Goal: Book appointment/travel/reservation

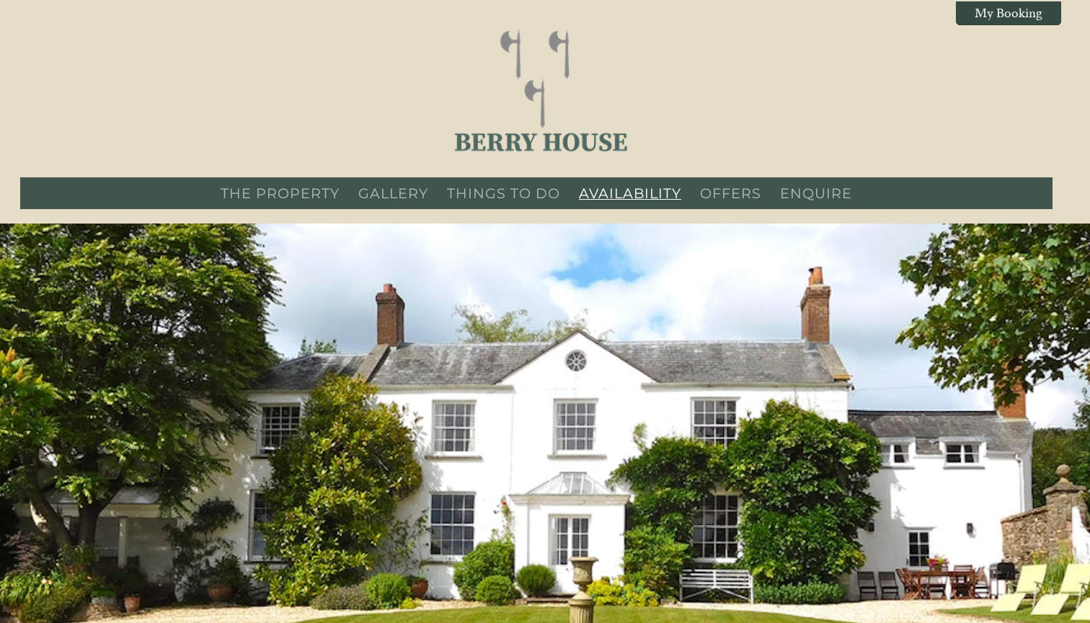
click at [628, 193] on link "AVAILABILITY" at bounding box center [630, 193] width 102 height 17
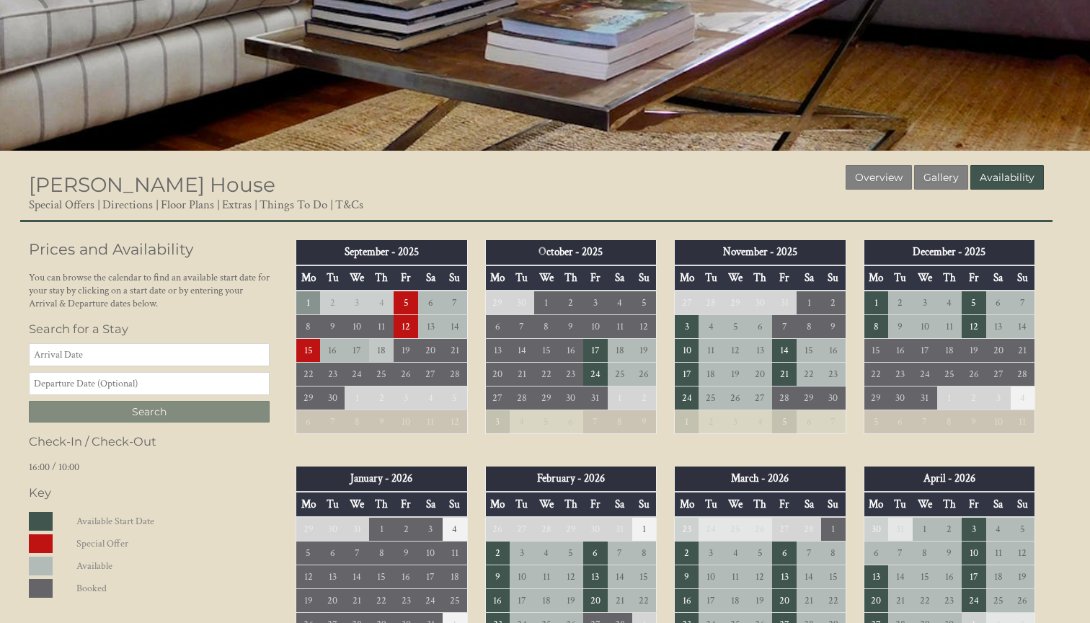
scroll to position [507, 0]
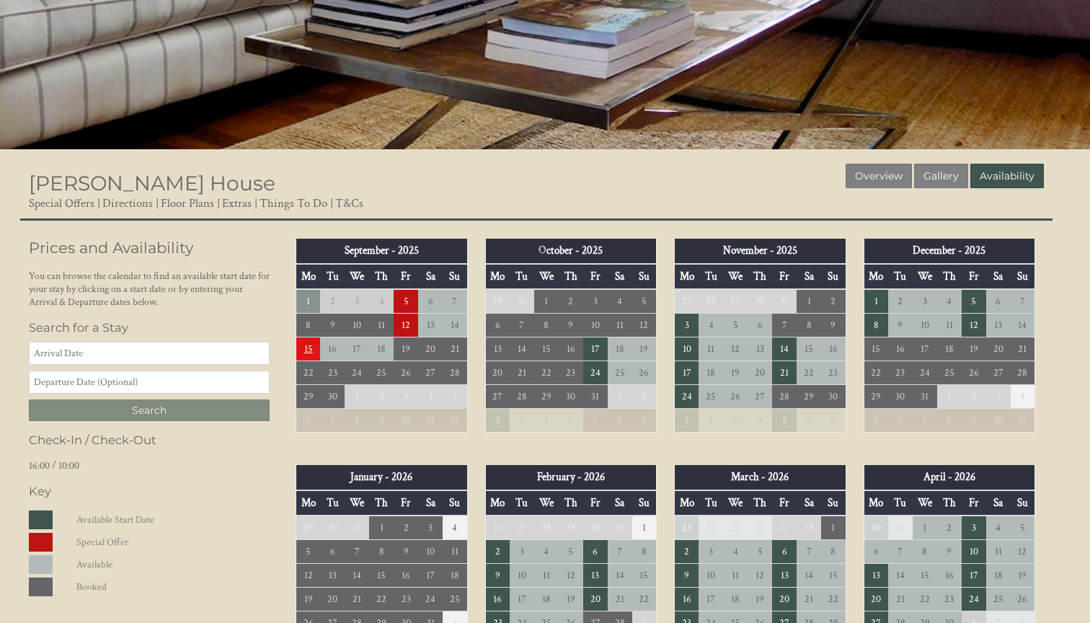
click at [314, 350] on td "15" at bounding box center [308, 349] width 25 height 24
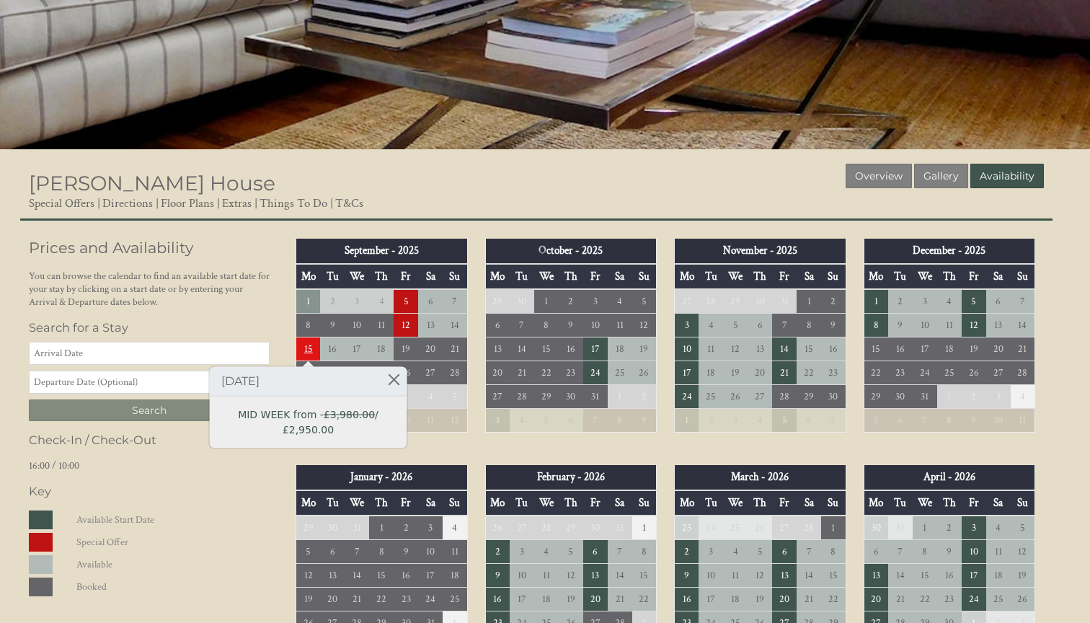
click at [308, 350] on td "15" at bounding box center [308, 349] width 25 height 24
click at [333, 350] on td "16" at bounding box center [332, 349] width 25 height 24
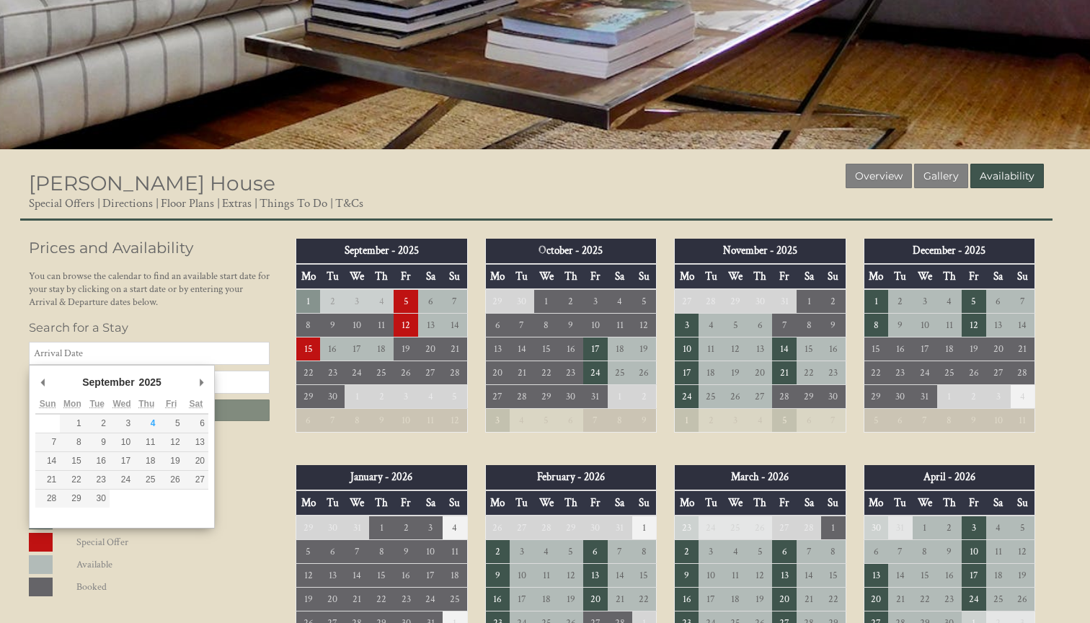
click at [177, 356] on input "Date" at bounding box center [149, 353] width 241 height 23
type input "[DATE]"
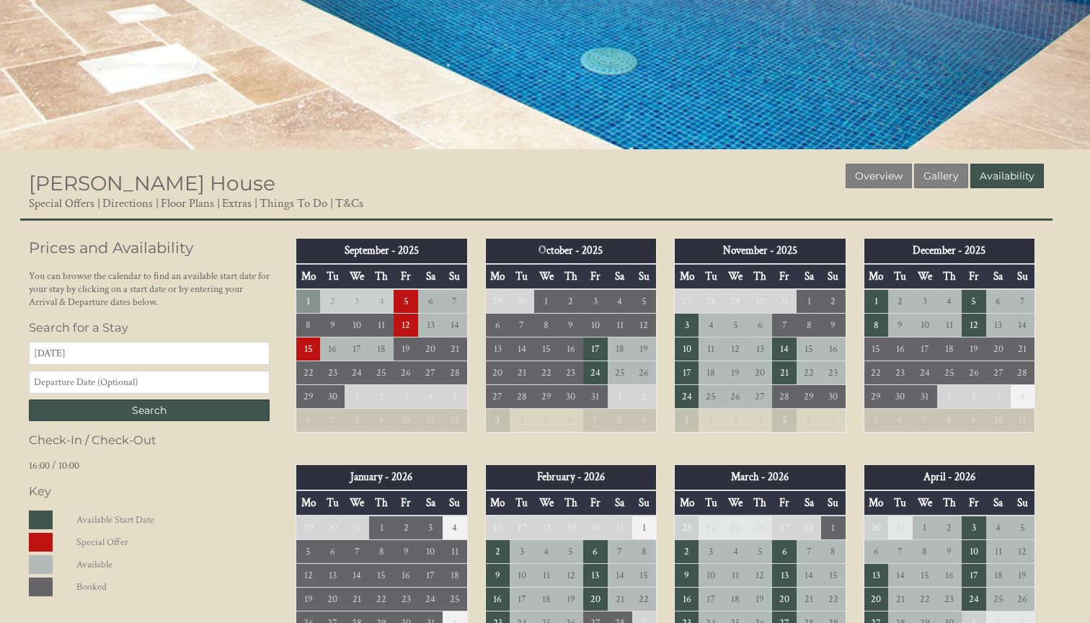
click at [105, 384] on input "text" at bounding box center [149, 382] width 241 height 23
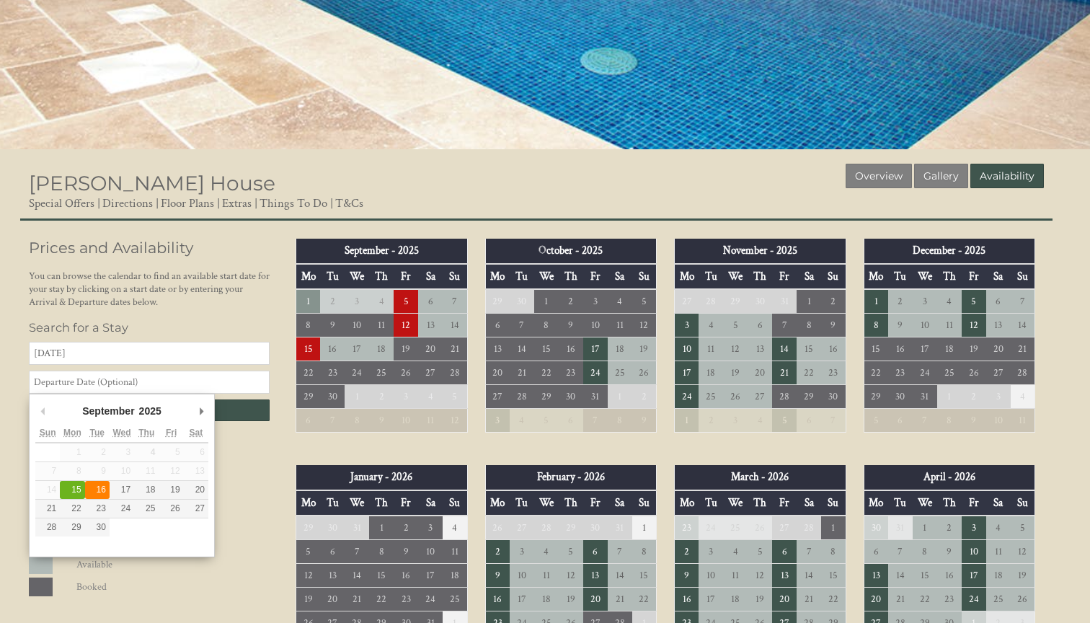
type input "[DATE]"
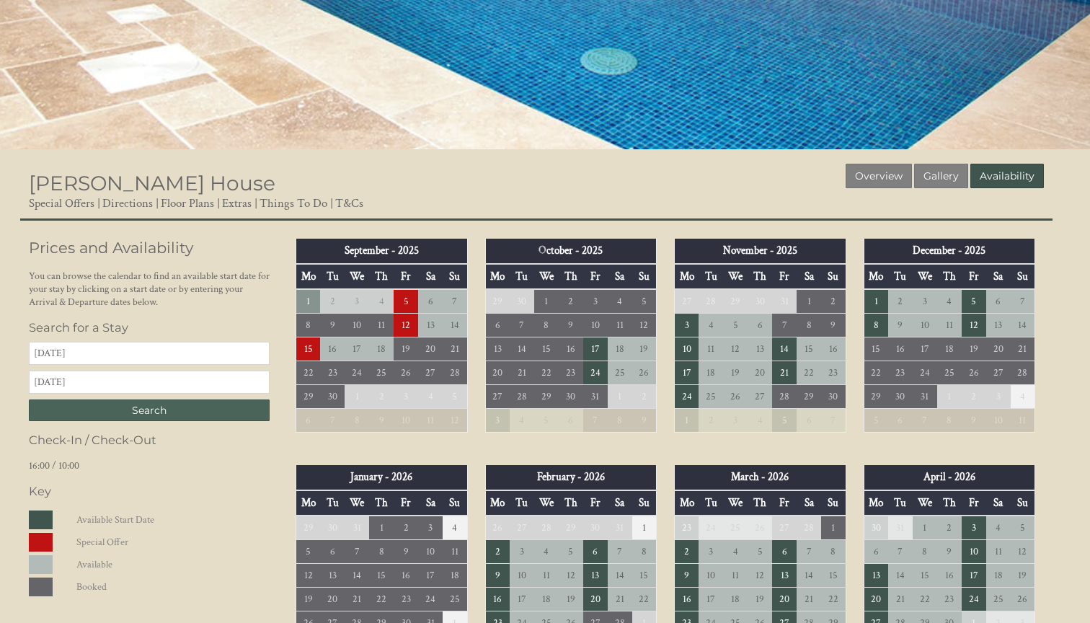
click at [180, 410] on input "Search" at bounding box center [149, 410] width 241 height 22
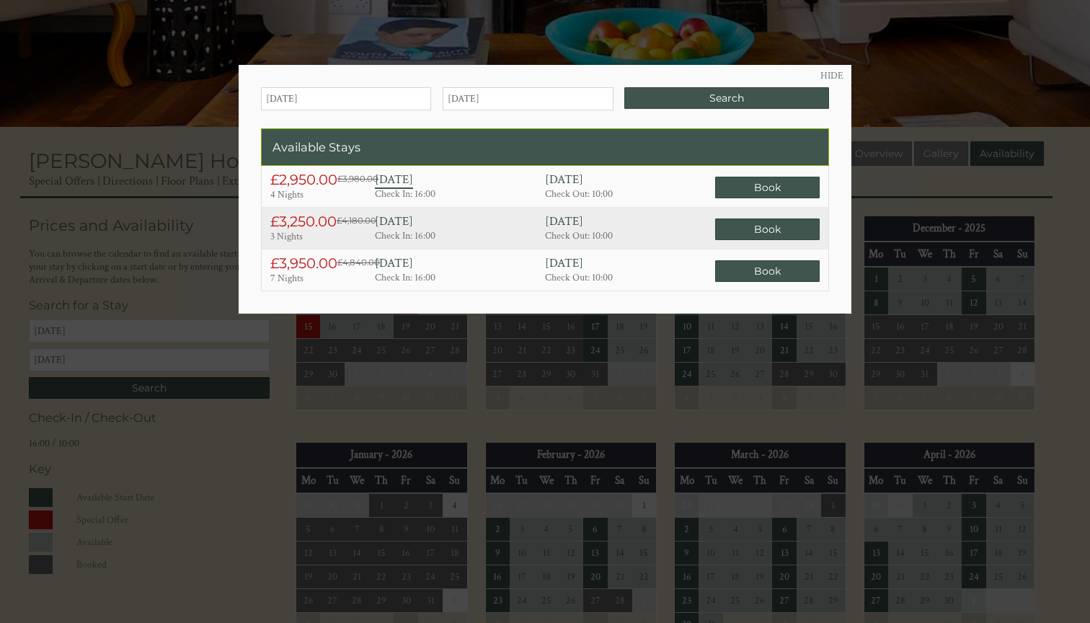
scroll to position [528, 0]
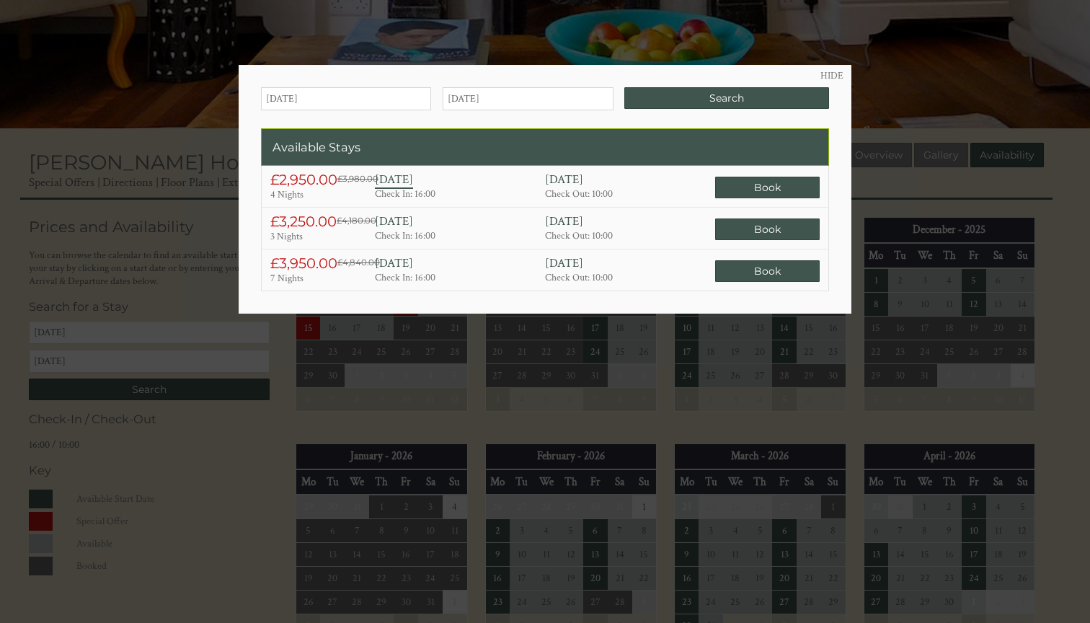
click at [918, 98] on div at bounding box center [545, 311] width 1090 height 623
